Goal: Transaction & Acquisition: Purchase product/service

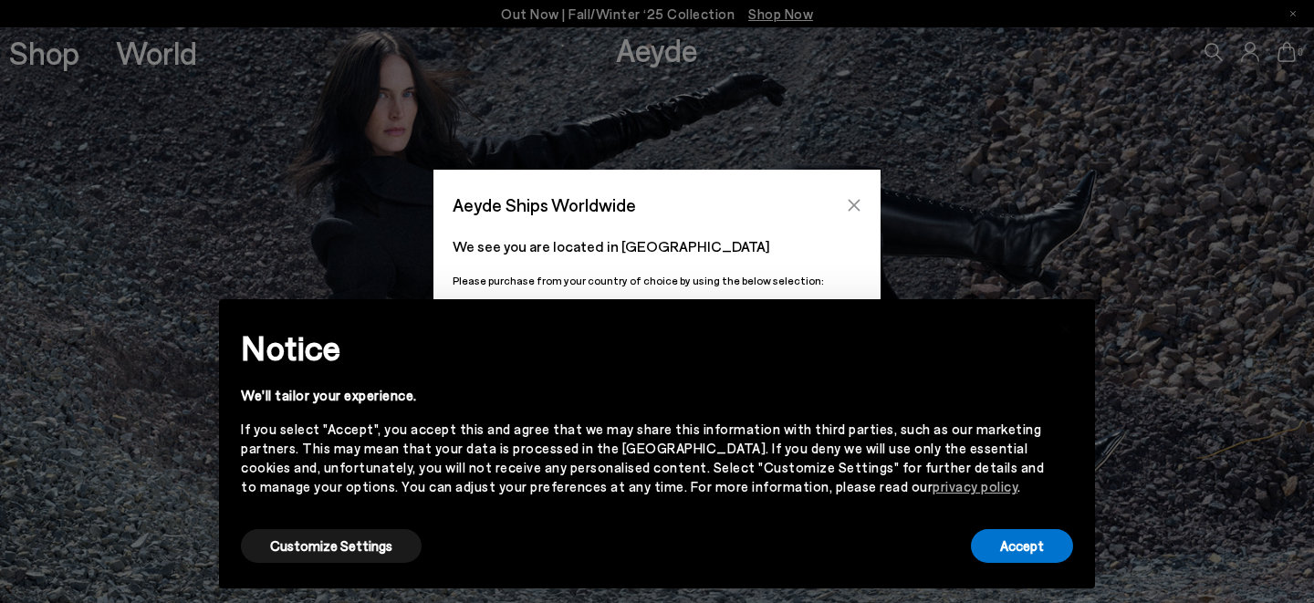
click at [852, 200] on icon "Close" at bounding box center [854, 205] width 15 height 15
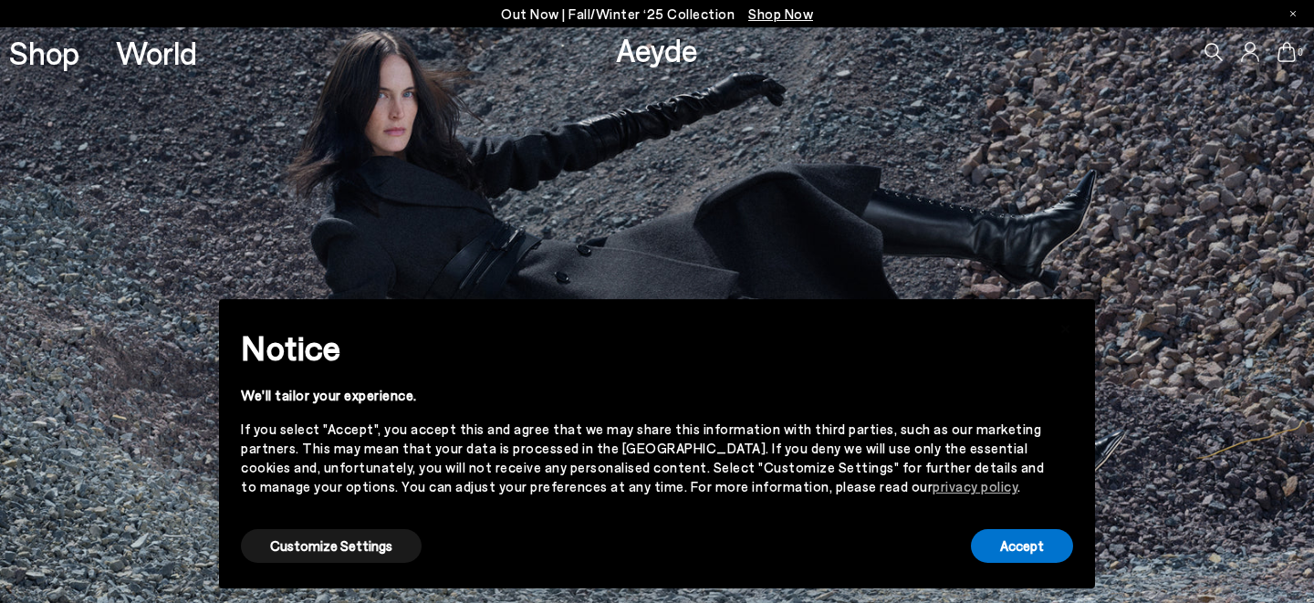
click at [1028, 563] on div "Accept" at bounding box center [1022, 546] width 102 height 41
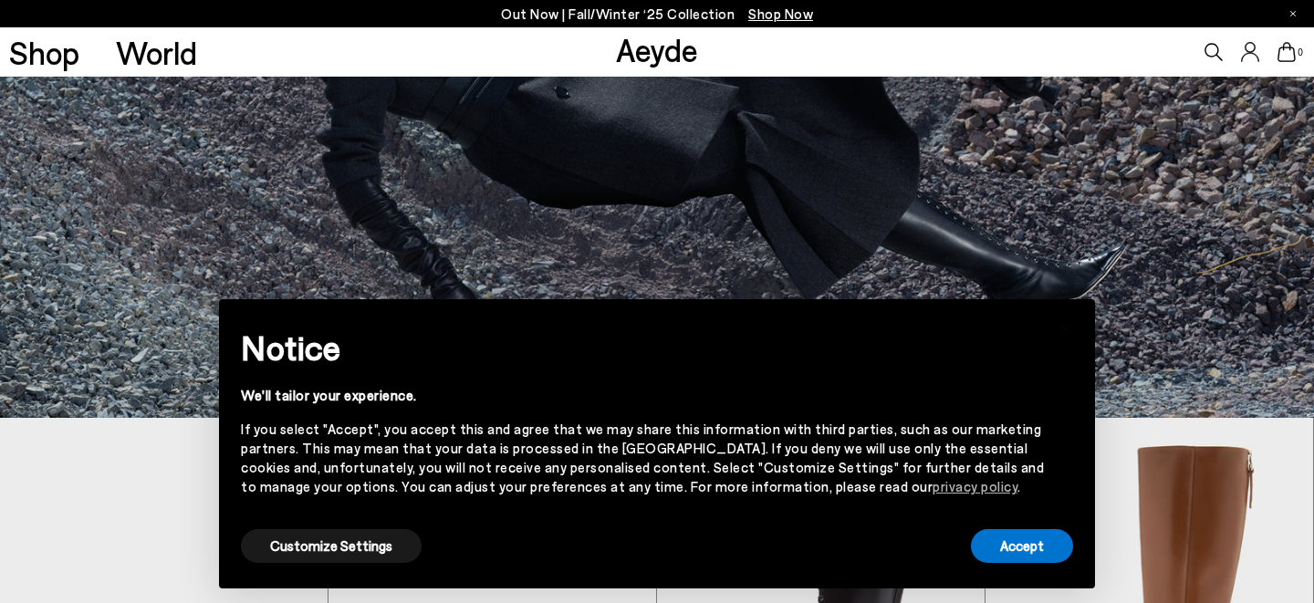
scroll to position [401, 0]
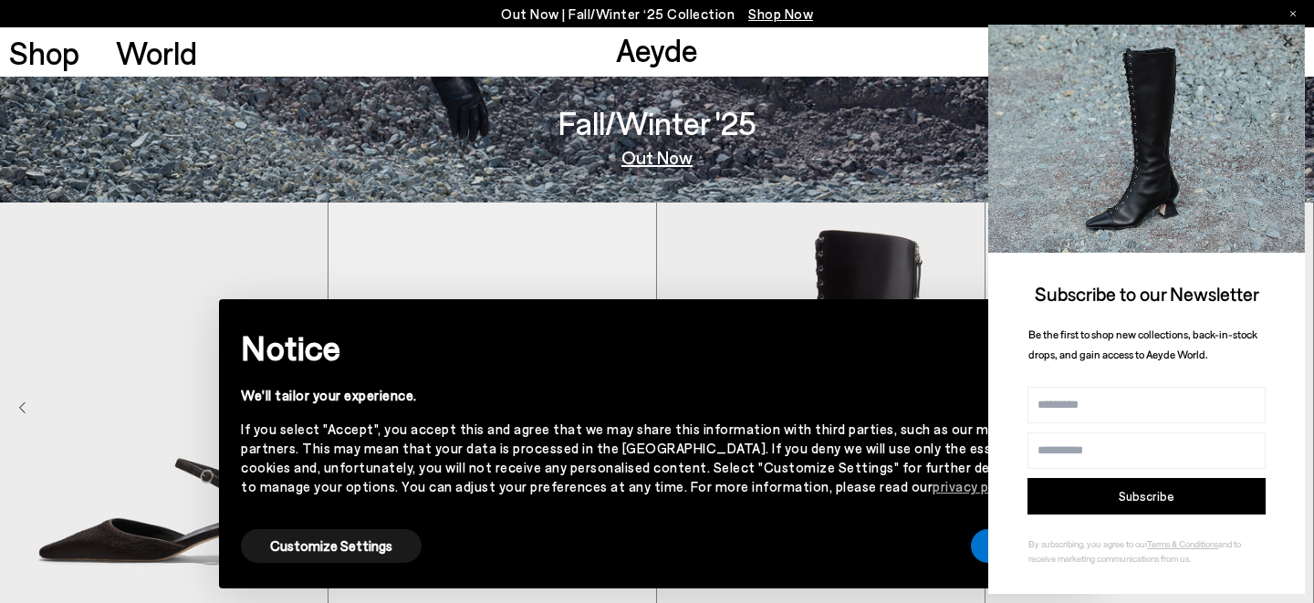
click at [1289, 39] on icon at bounding box center [1287, 40] width 9 height 9
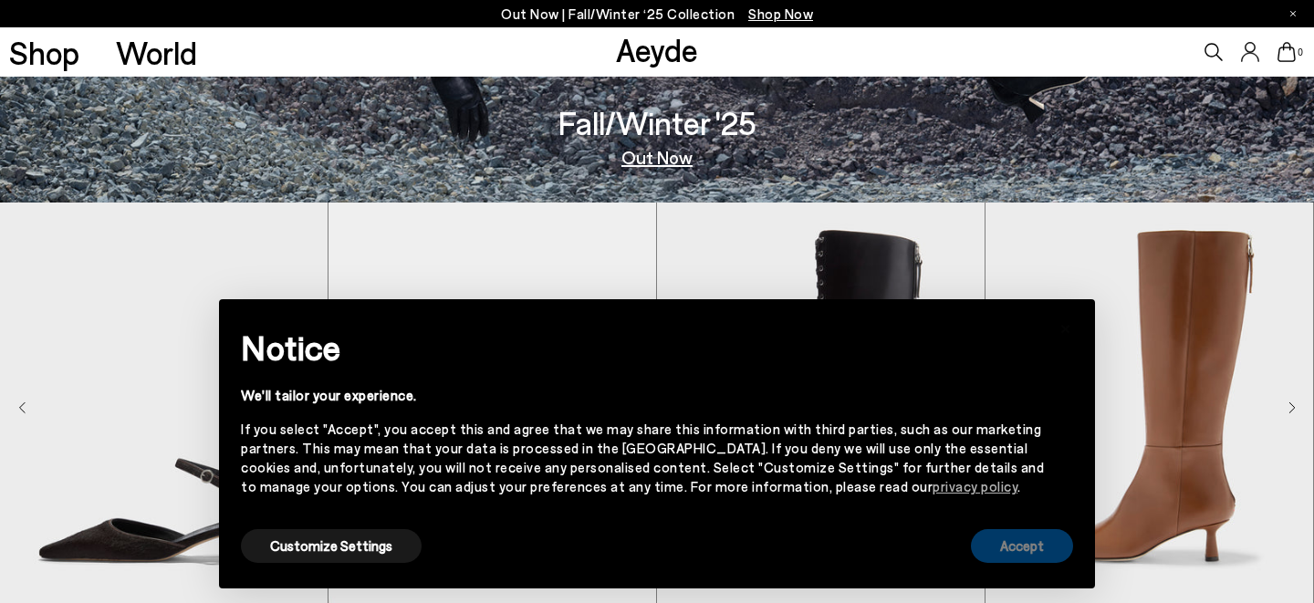
click at [1042, 537] on button "Accept" at bounding box center [1022, 546] width 102 height 34
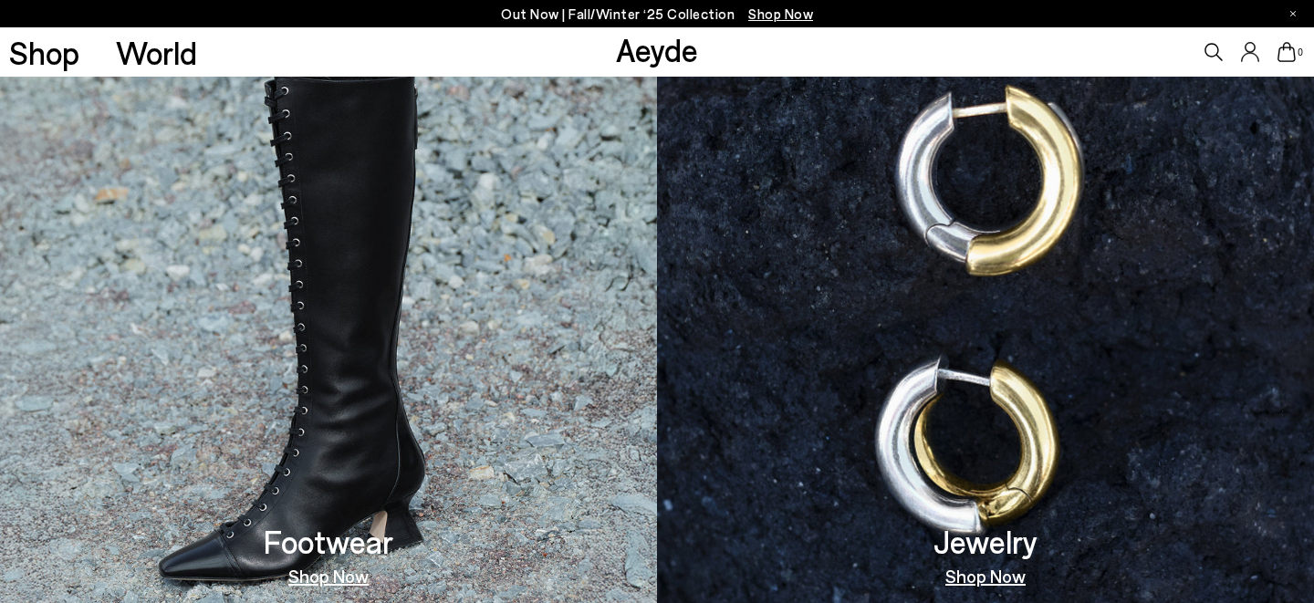
scroll to position [971, 0]
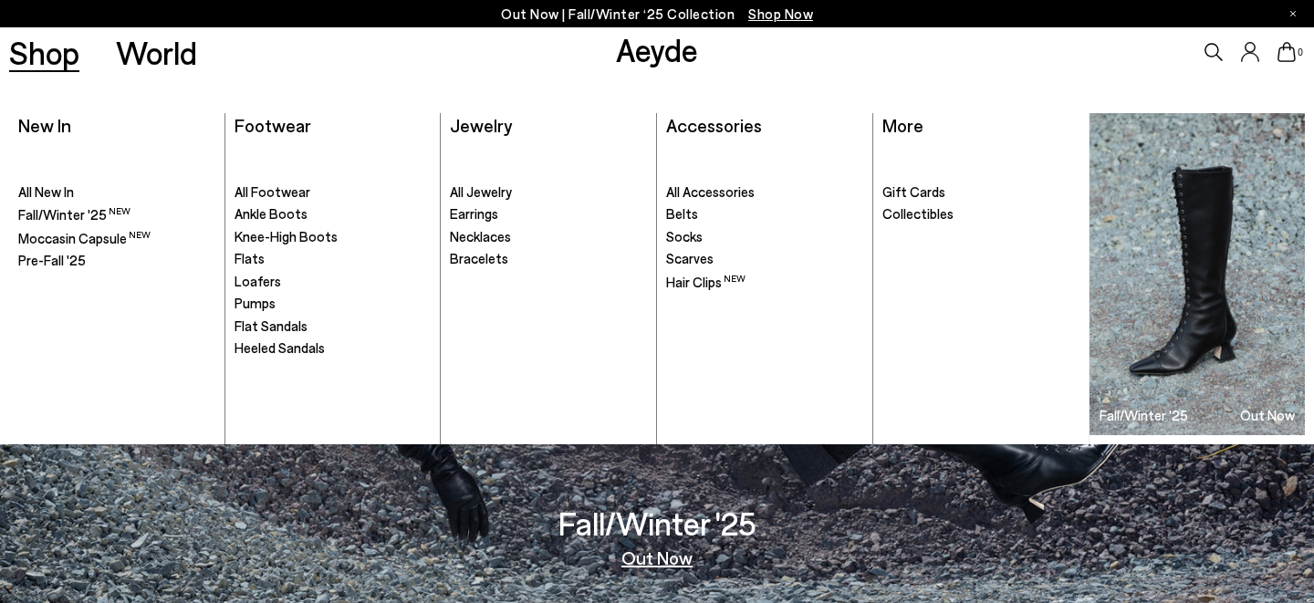
click at [71, 224] on ul ". All New In Fall/Winter '25 Moccasin Capsule" at bounding box center [116, 293] width 197 height 301
click at [71, 217] on span "Fall/Winter '25" at bounding box center [62, 213] width 88 height 16
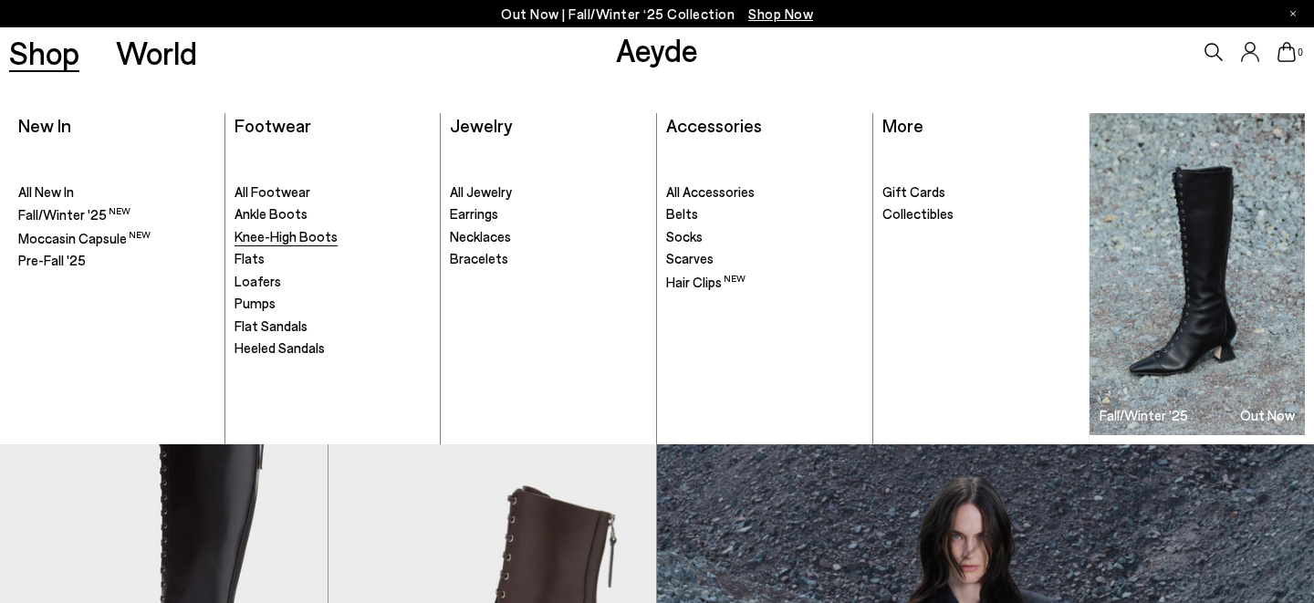
click at [269, 234] on span "Knee-High Boots" at bounding box center [285, 236] width 103 height 16
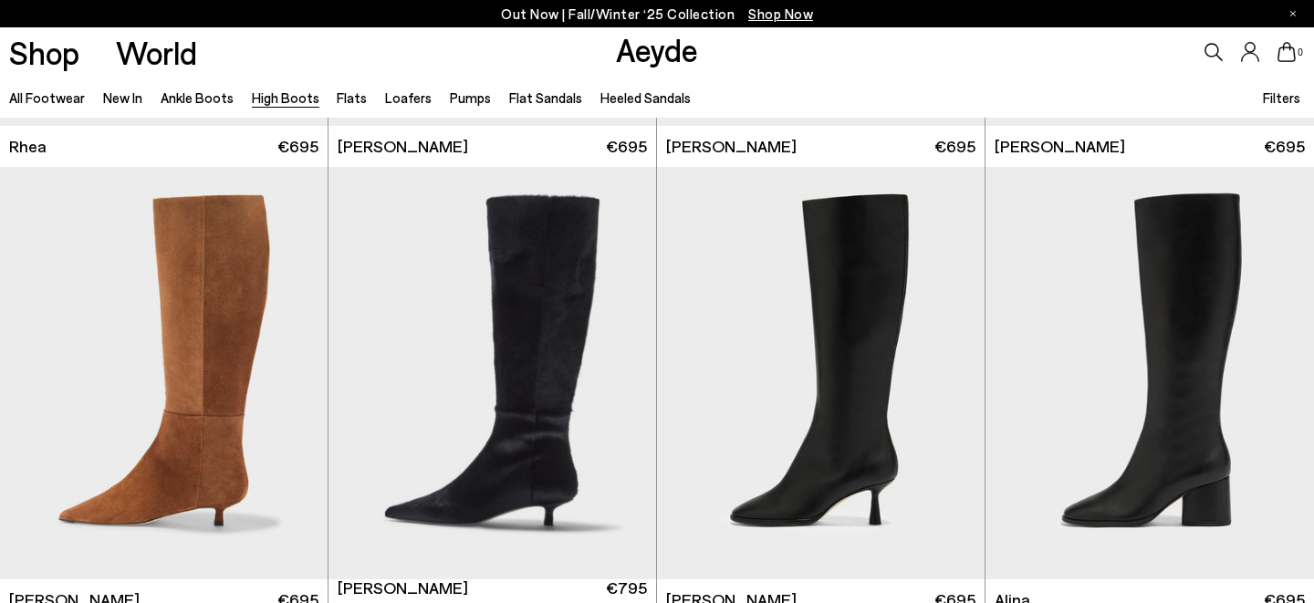
scroll to position [2214, 0]
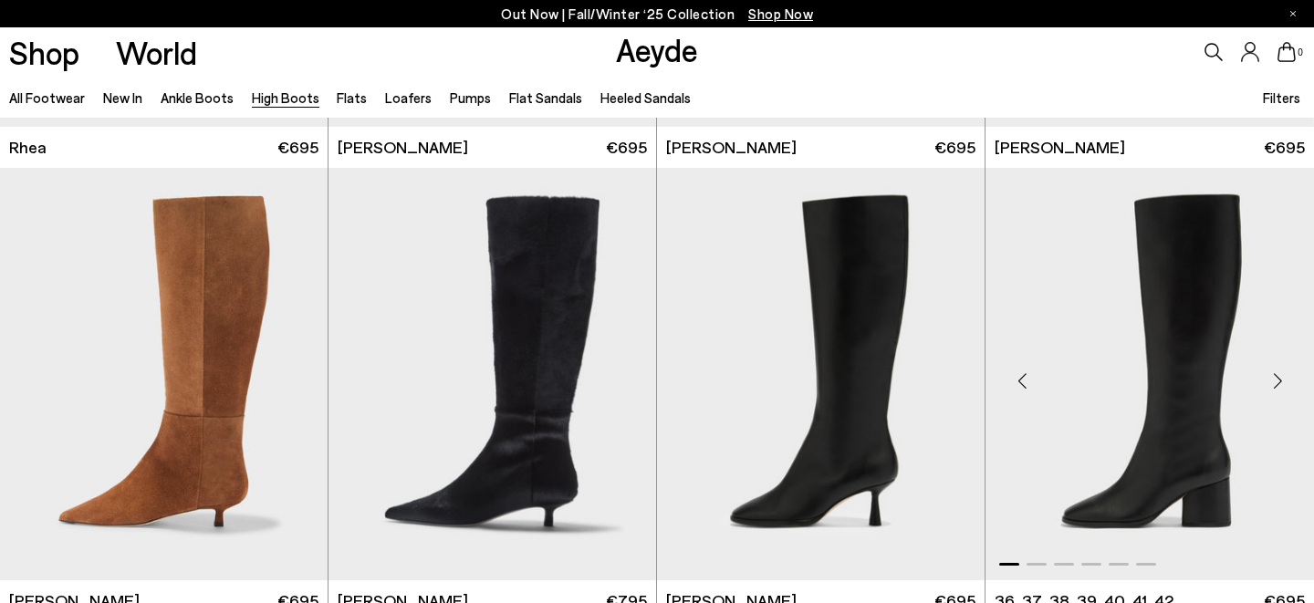
click at [1282, 381] on div "Next slide" at bounding box center [1277, 381] width 55 height 55
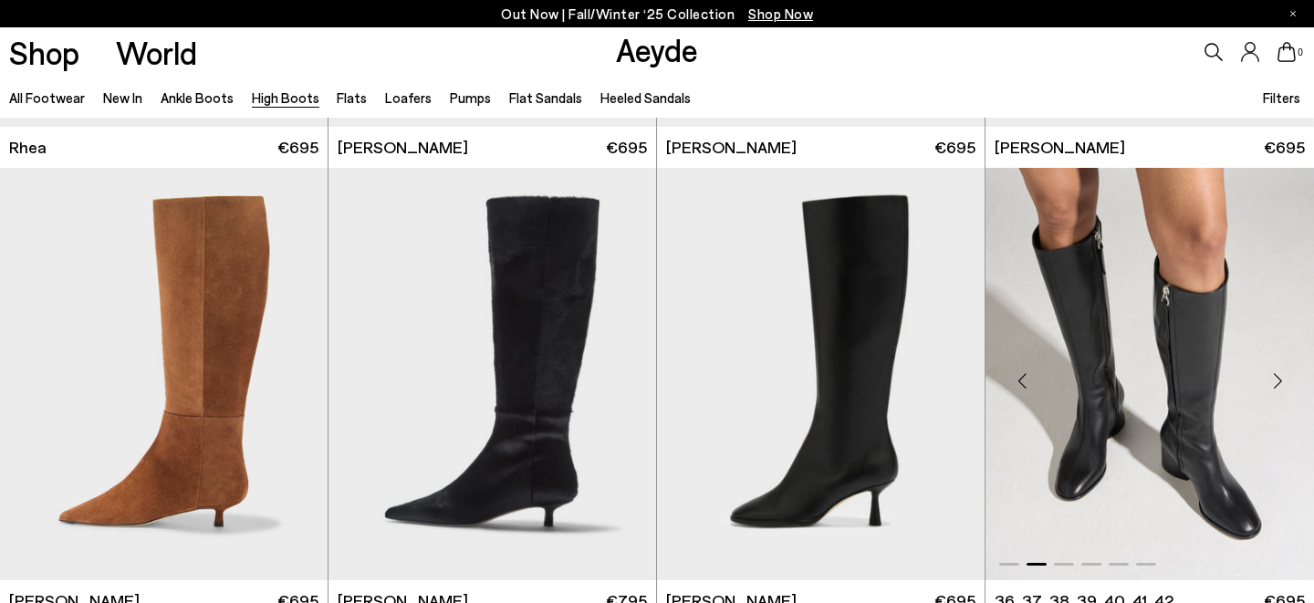
click at [1282, 380] on div "Next slide" at bounding box center [1277, 381] width 55 height 55
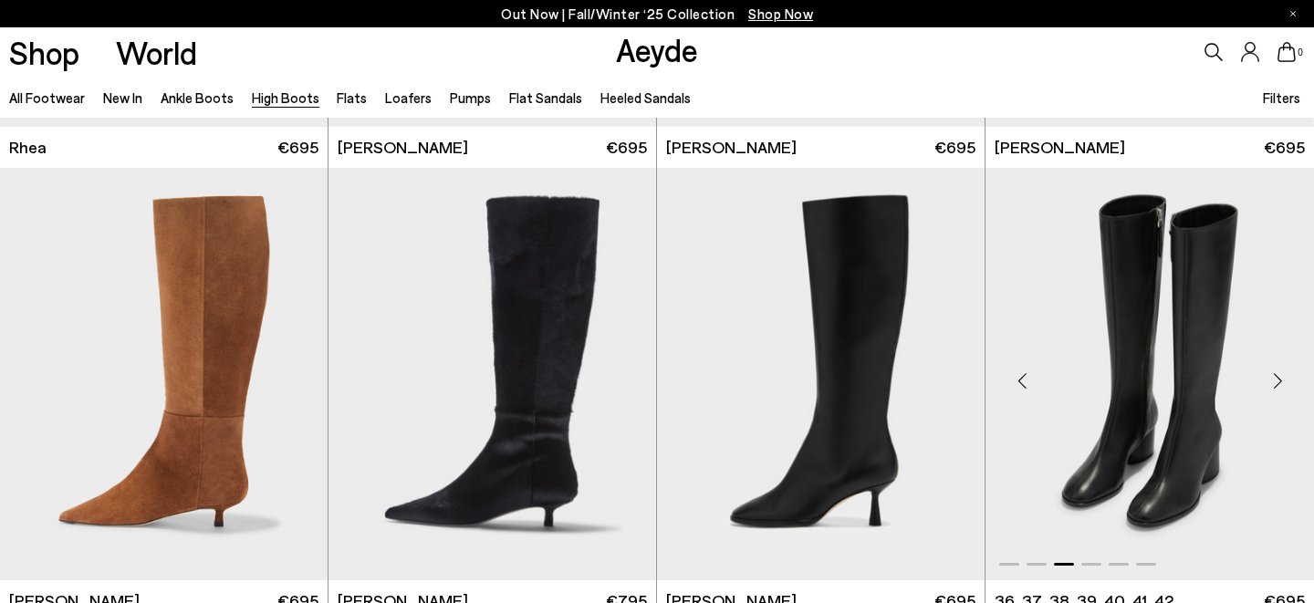
click at [1282, 380] on div "Next slide" at bounding box center [1277, 381] width 55 height 55
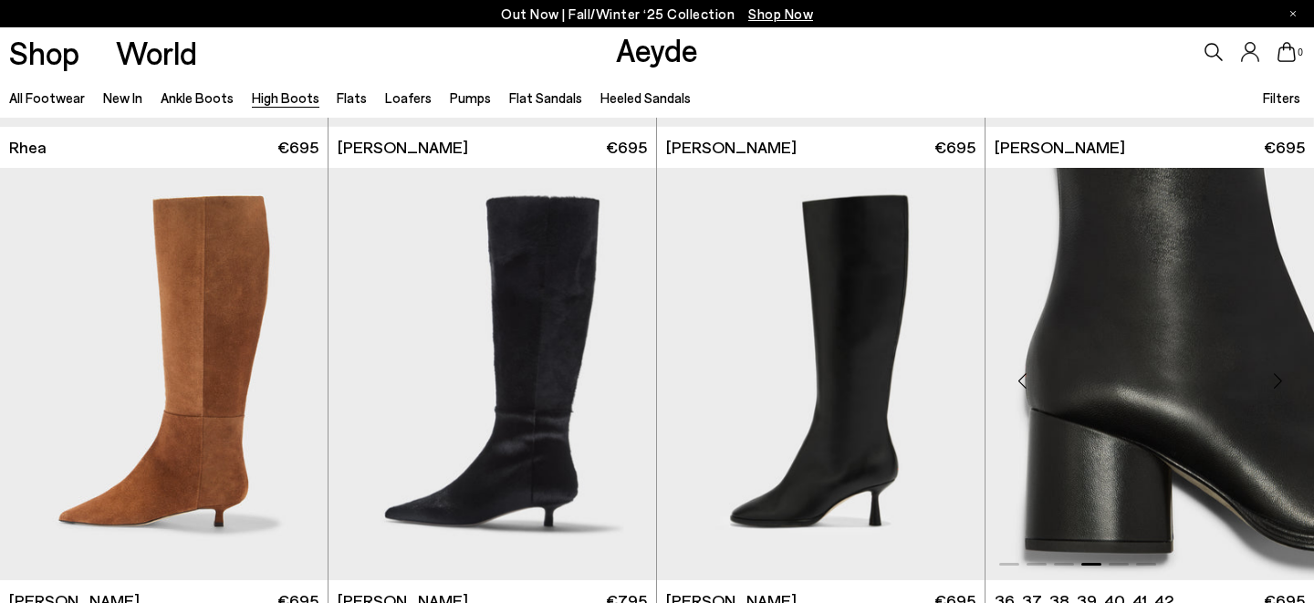
click at [1282, 380] on div "Next slide" at bounding box center [1277, 381] width 55 height 55
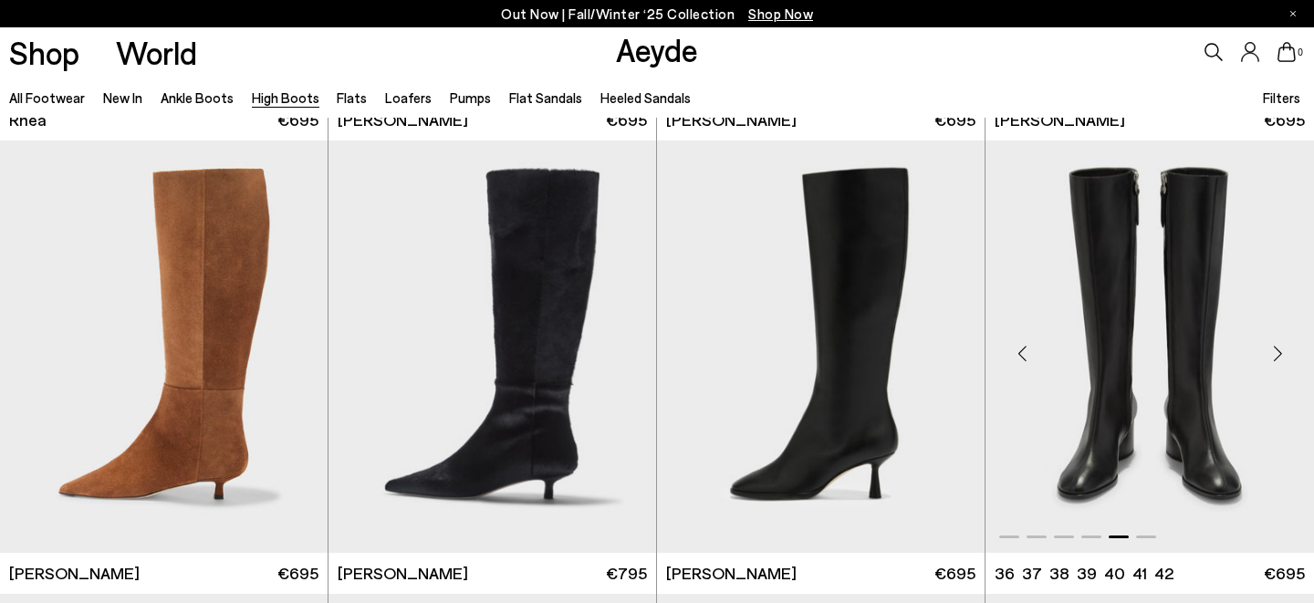
scroll to position [2241, 0]
click at [1099, 332] on img "5 / 6" at bounding box center [1149, 346] width 328 height 411
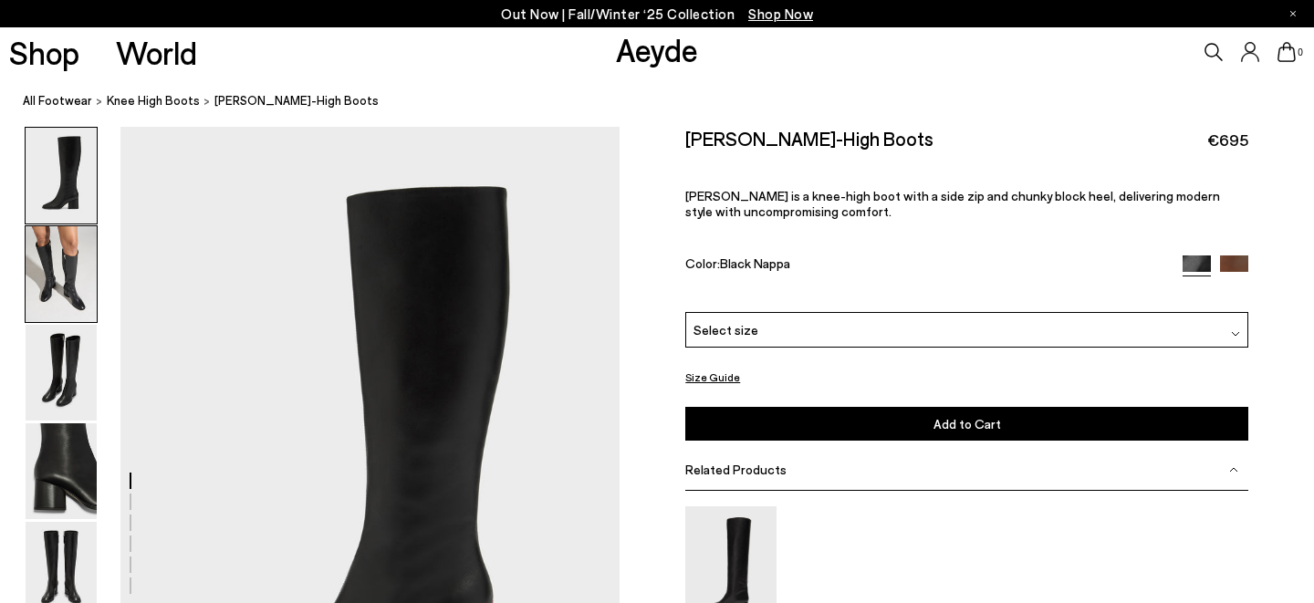
click at [50, 298] on img at bounding box center [61, 274] width 71 height 96
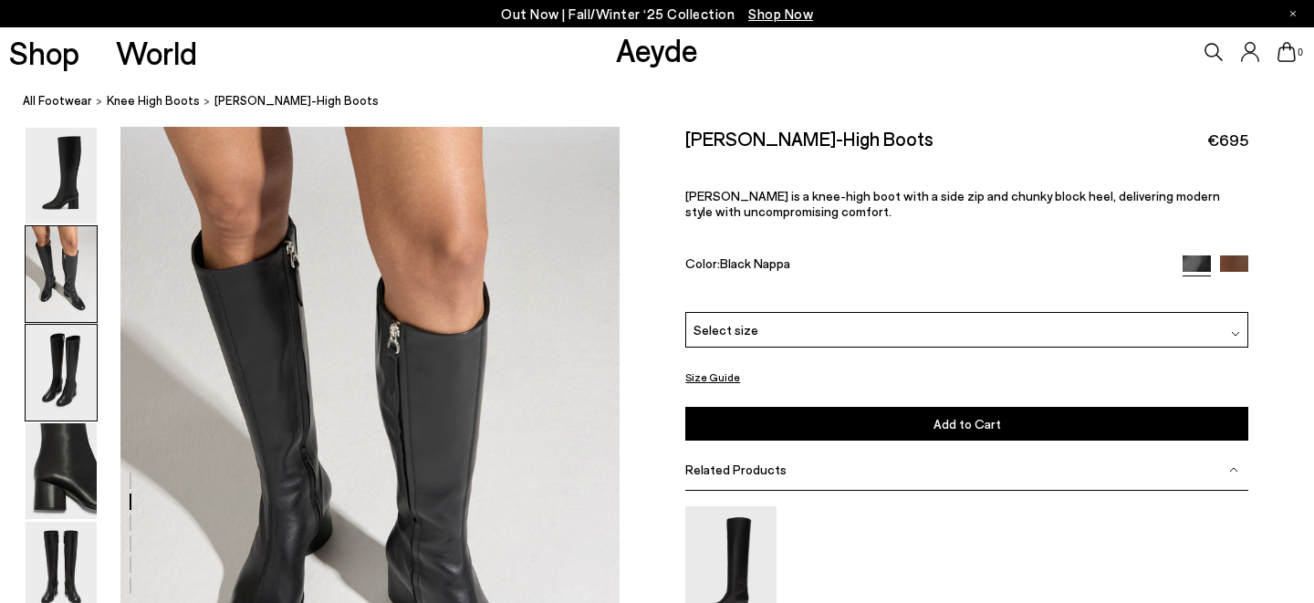
click at [56, 353] on img at bounding box center [61, 373] width 71 height 96
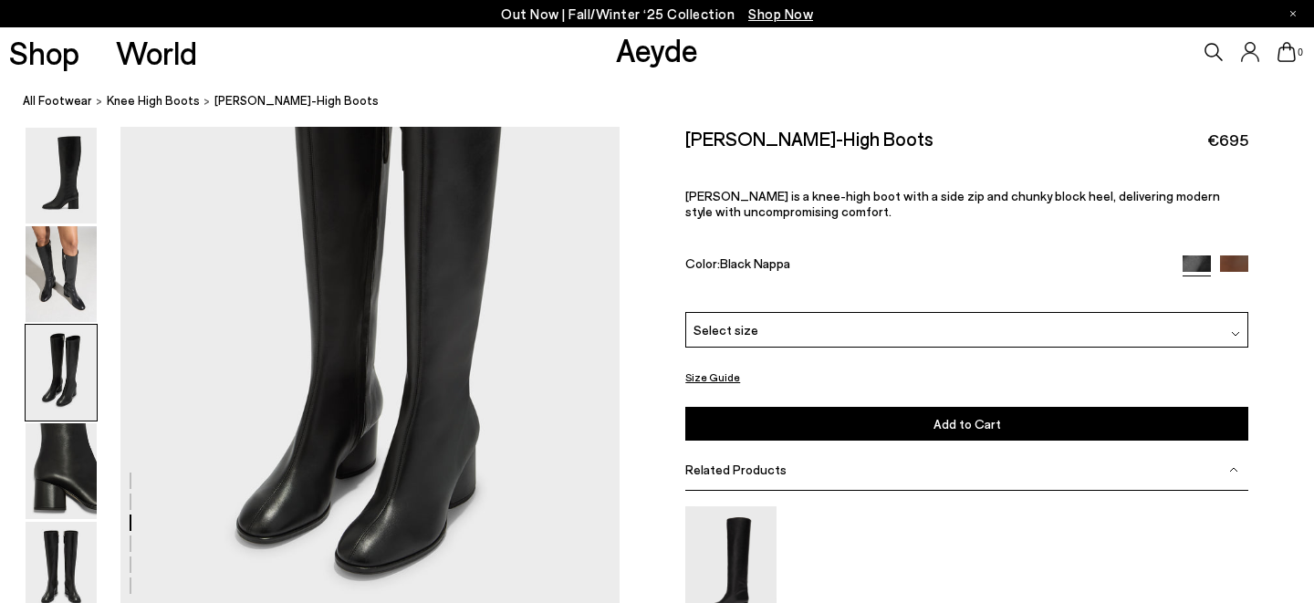
scroll to position [1460, 0]
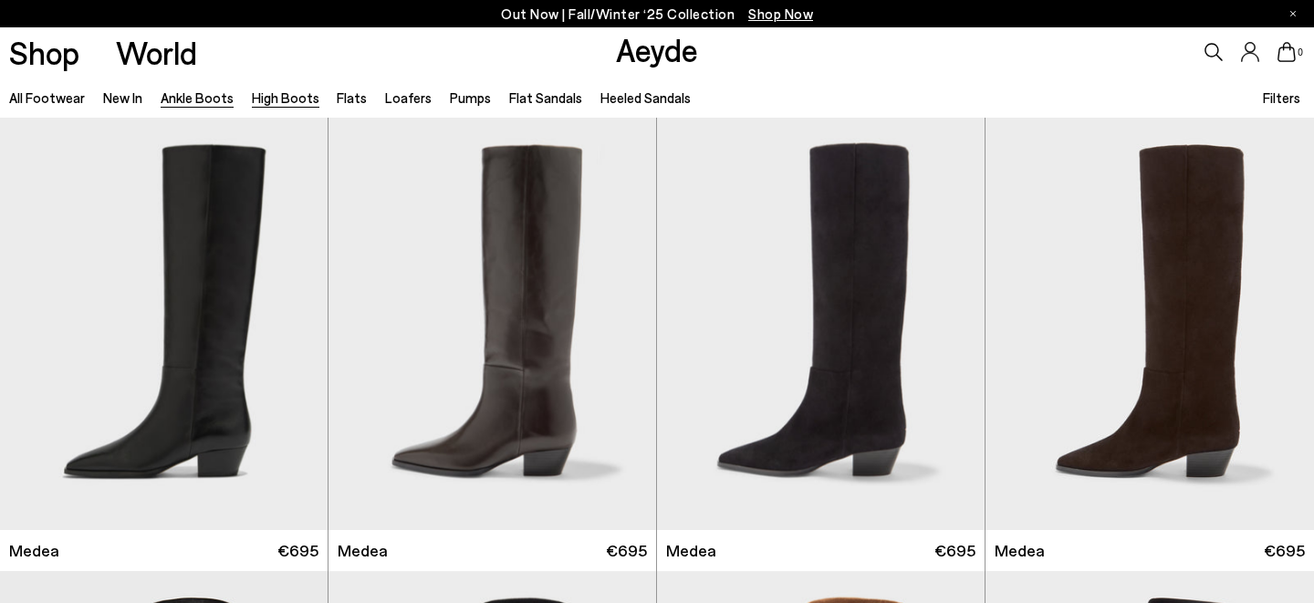
click at [205, 103] on link "Ankle Boots" at bounding box center [197, 97] width 73 height 16
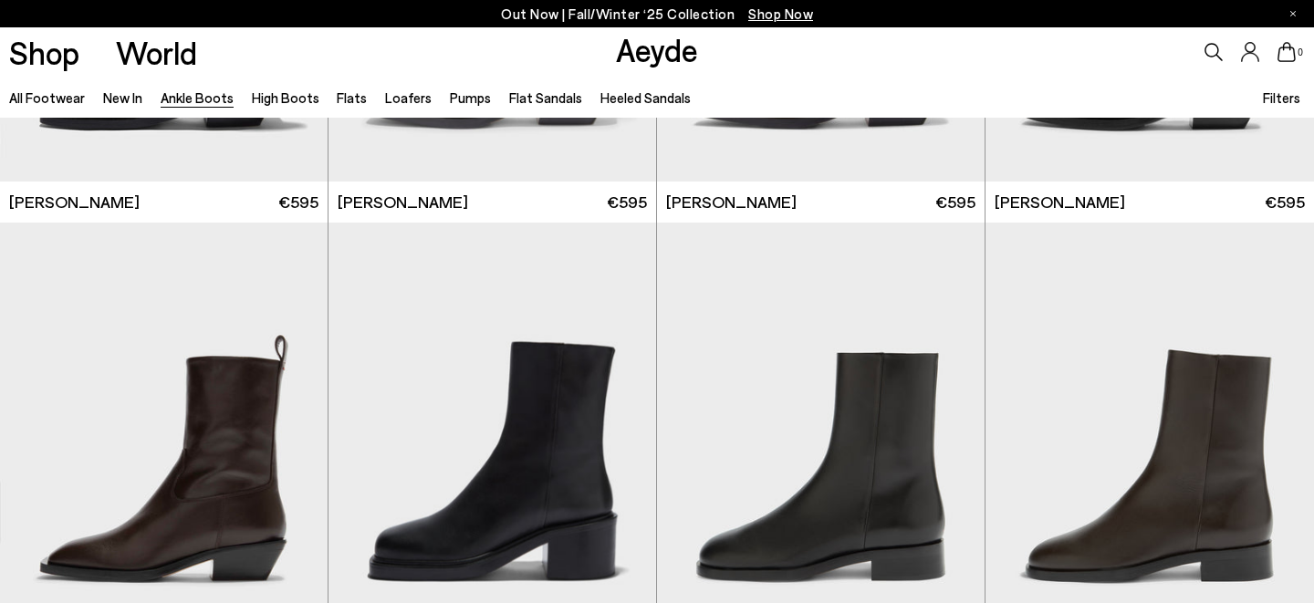
scroll to position [5931, 0]
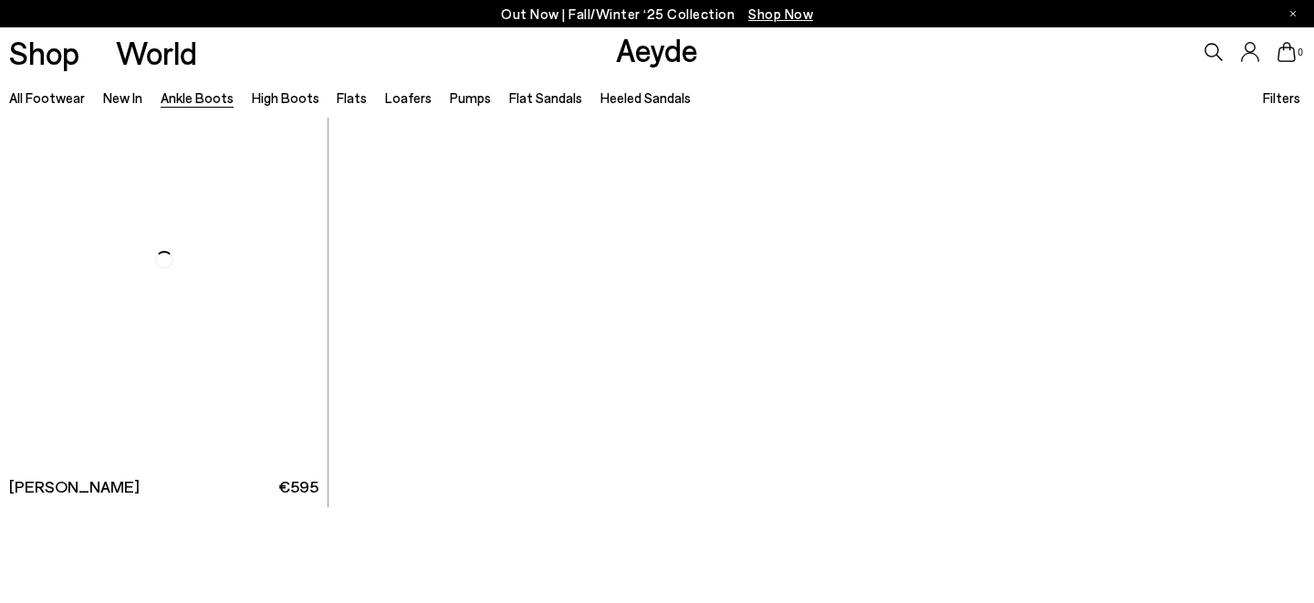
scroll to position [9579, 0]
